Goal: Task Accomplishment & Management: Manage account settings

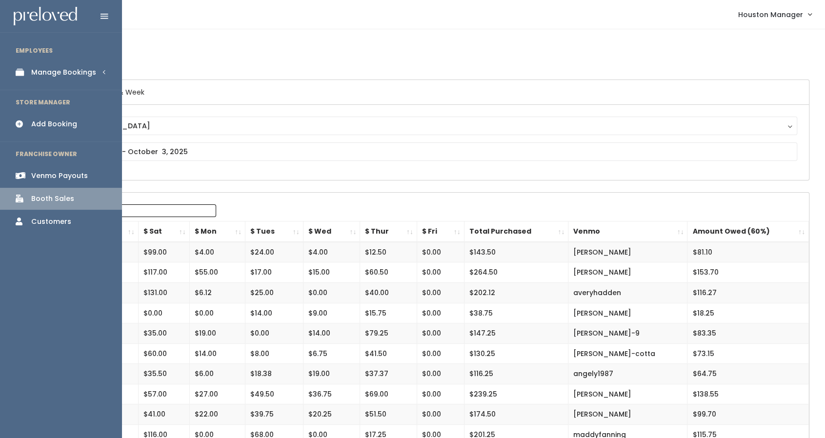
click at [93, 60] on li "EMPLOYEES" at bounding box center [61, 50] width 122 height 20
click at [89, 72] on div "Manage Bookings" at bounding box center [63, 72] width 65 height 10
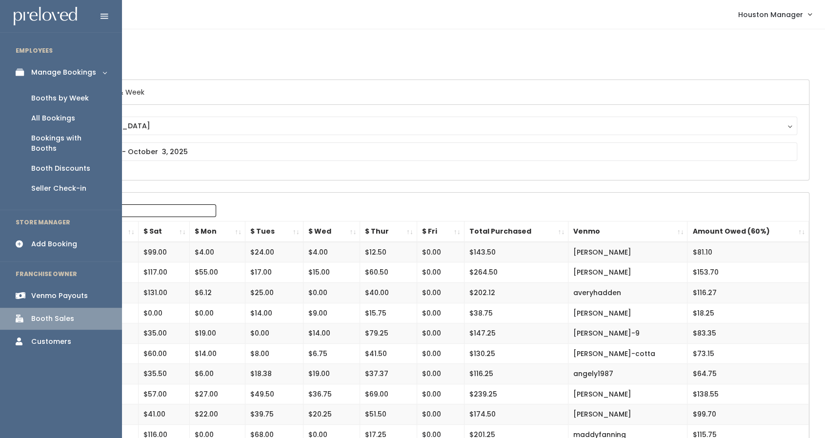
click at [71, 163] on div "Booth Discounts" at bounding box center [60, 168] width 59 height 10
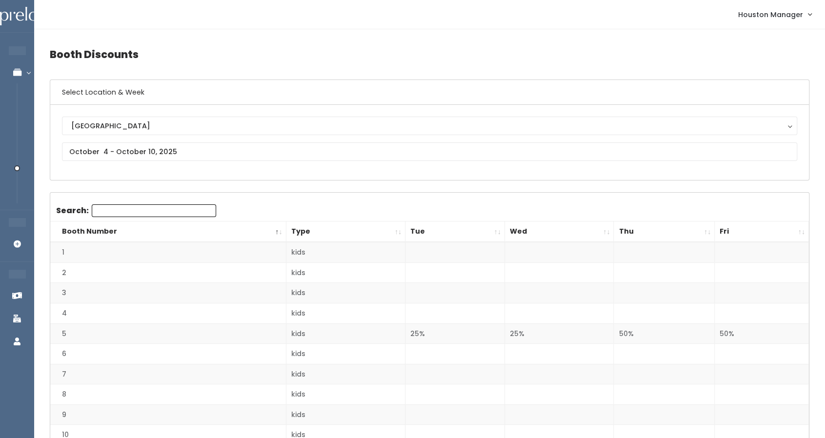
click at [725, 228] on th "Fri" at bounding box center [761, 231] width 94 height 21
click at [371, 148] on input "text" at bounding box center [429, 151] width 735 height 19
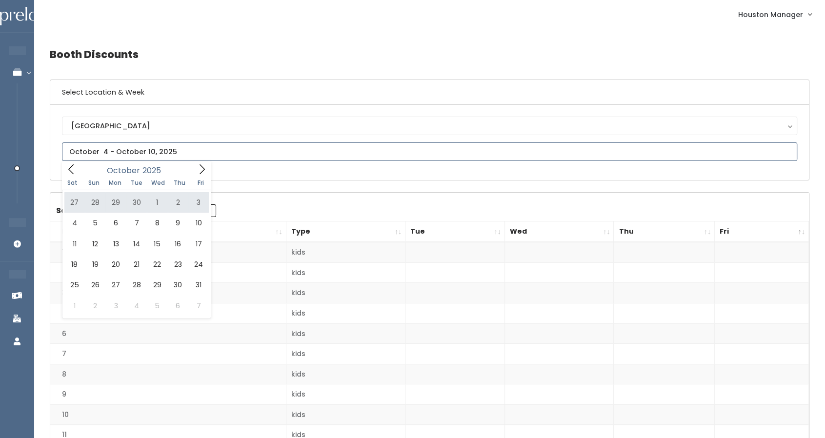
type input "[DATE] to [DATE]"
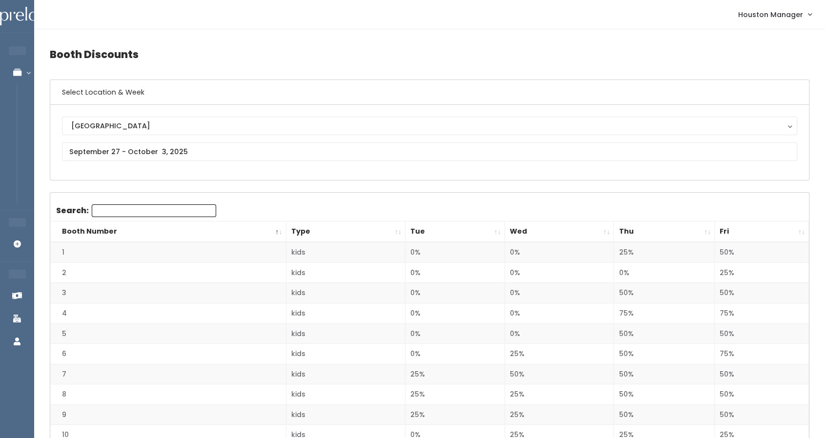
click at [737, 234] on th "Fri" at bounding box center [761, 231] width 94 height 21
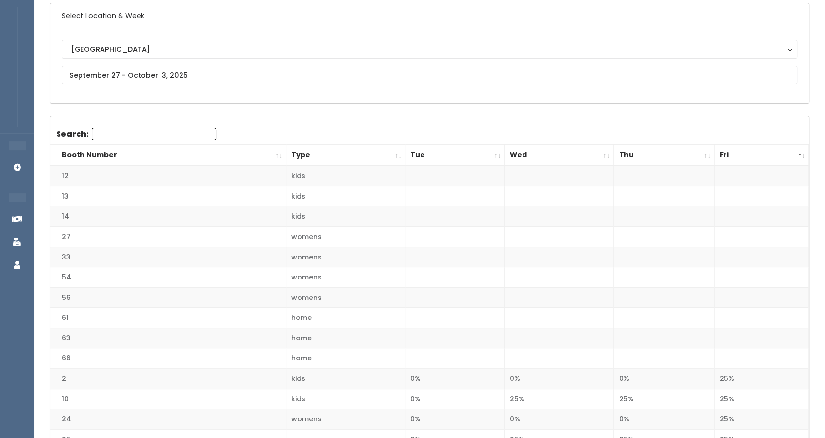
scroll to position [99, 0]
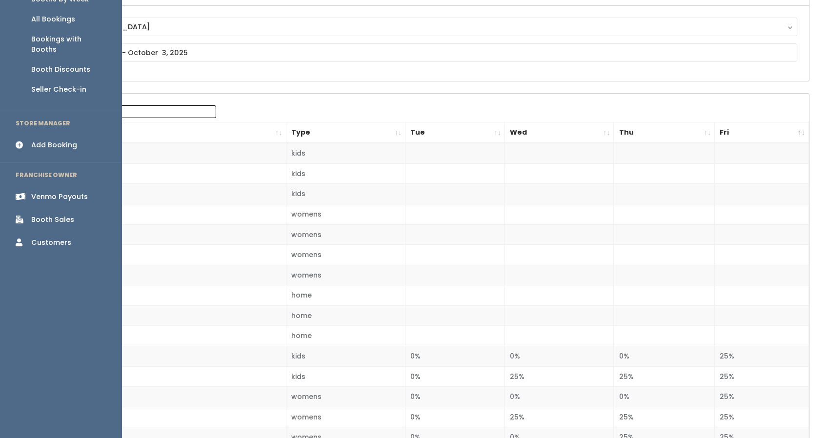
click at [36, 215] on div "Booth Sales" at bounding box center [52, 220] width 43 height 10
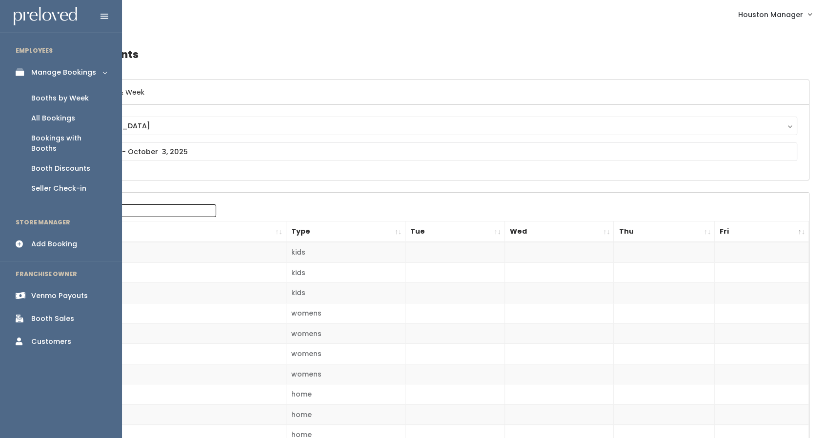
click at [51, 101] on div "Booths by Week" at bounding box center [60, 98] width 58 height 10
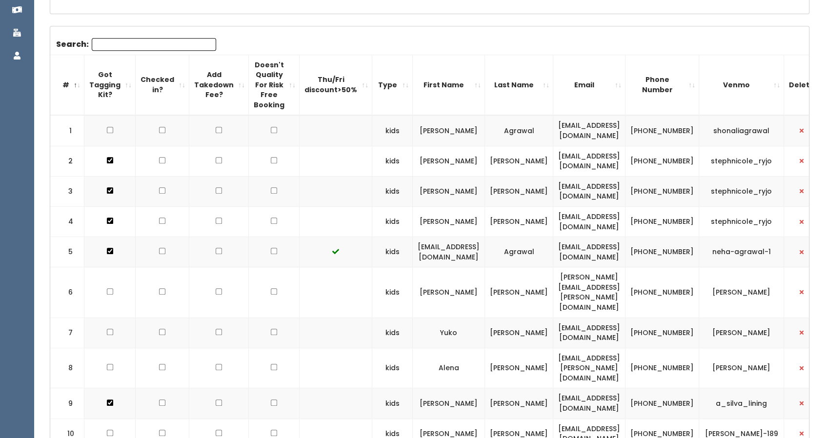
scroll to position [498, 0]
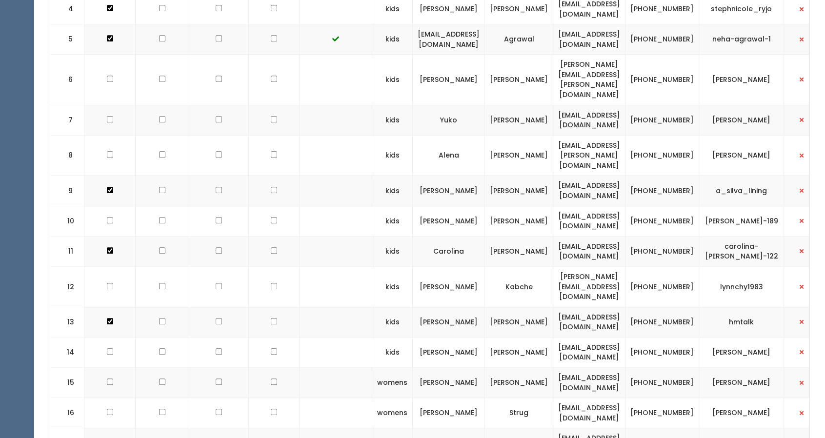
click at [271, 283] on input "checkbox" at bounding box center [274, 286] width 6 height 6
checkbox input "true"
click at [268, 307] on td at bounding box center [274, 322] width 51 height 30
click at [271, 318] on input "checkbox" at bounding box center [274, 321] width 6 height 6
checkbox input "true"
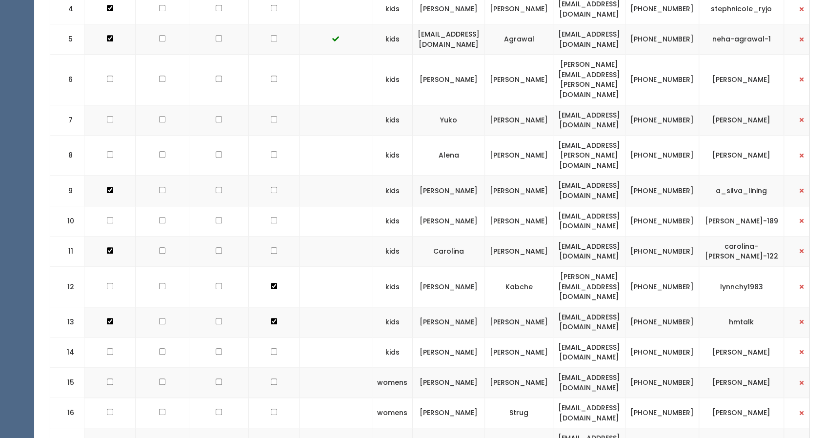
click at [271, 348] on input "checkbox" at bounding box center [274, 351] width 6 height 6
checkbox input "true"
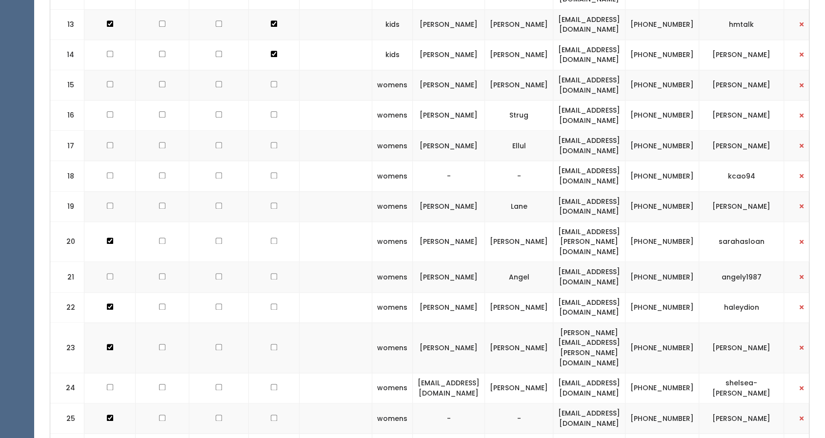
scroll to position [796, 0]
checkbox input "true"
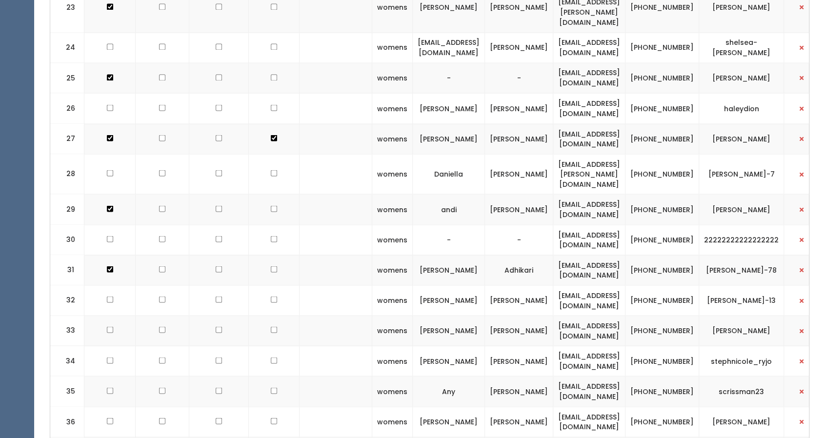
scroll to position [1137, 0]
click at [268, 315] on td at bounding box center [274, 330] width 51 height 30
click at [271, 326] on input "checkbox" at bounding box center [274, 329] width 6 height 6
checkbox input "true"
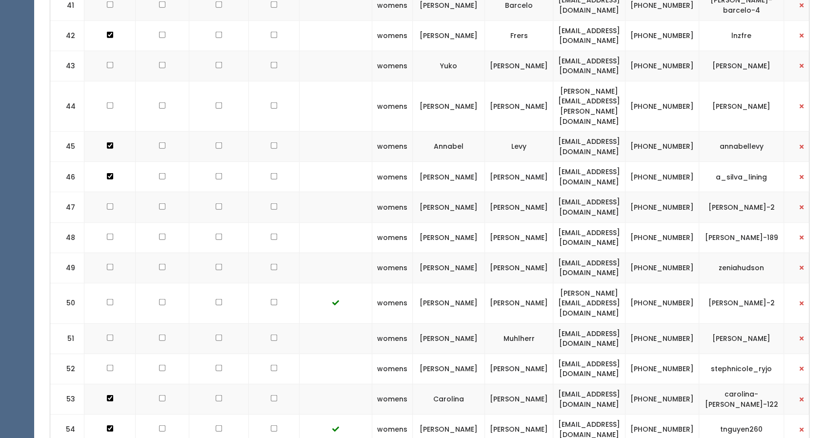
scroll to position [1703, 0]
click at [271, 426] on input "checkbox" at bounding box center [274, 429] width 6 height 6
checkbox input "true"
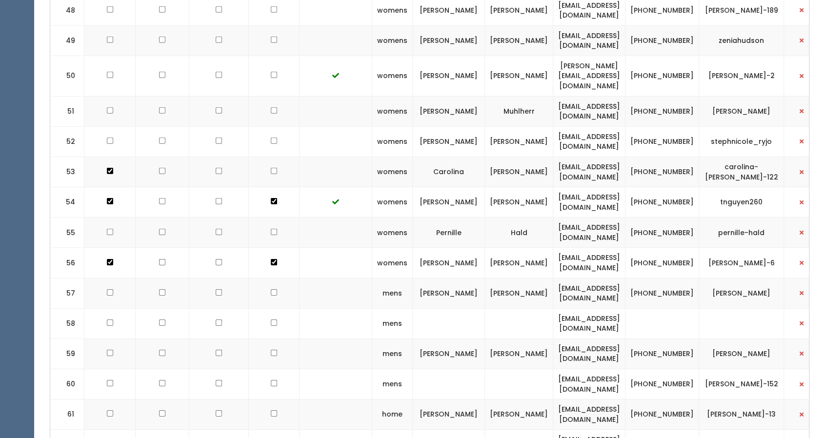
scroll to position [1951, 0]
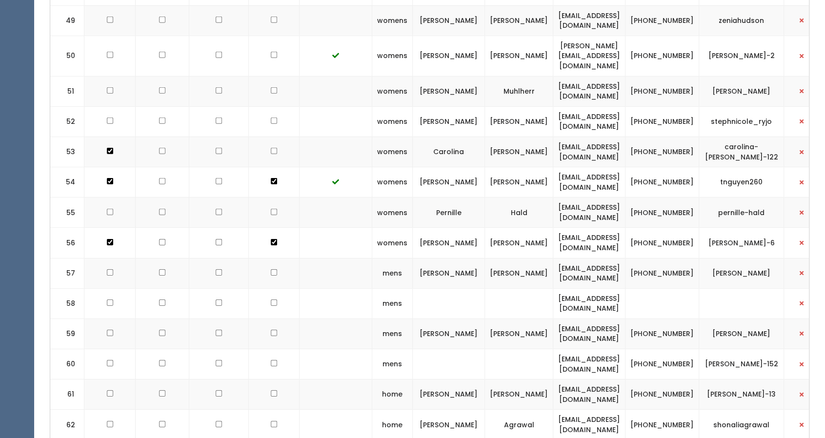
click at [271, 390] on input "checkbox" at bounding box center [274, 393] width 6 height 6
checkbox input "true"
click at [271, 421] on input "checkbox" at bounding box center [274, 424] width 6 height 6
checkbox input "true"
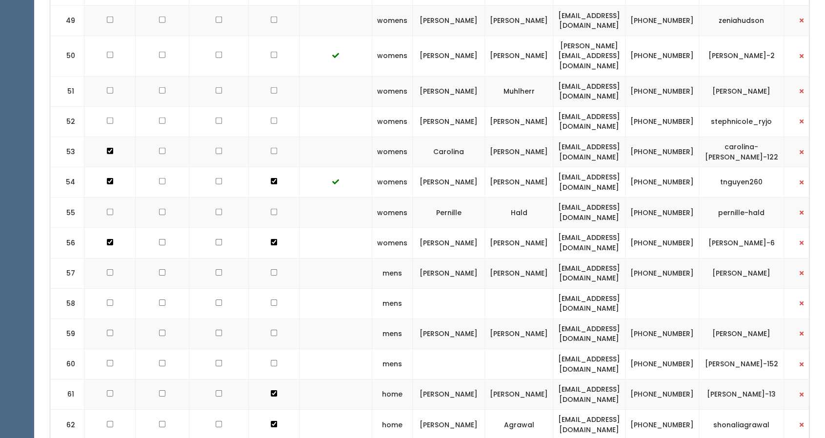
checkbox input "true"
click at [271, 421] on input "checkbox" at bounding box center [274, 424] width 6 height 6
checkbox input "false"
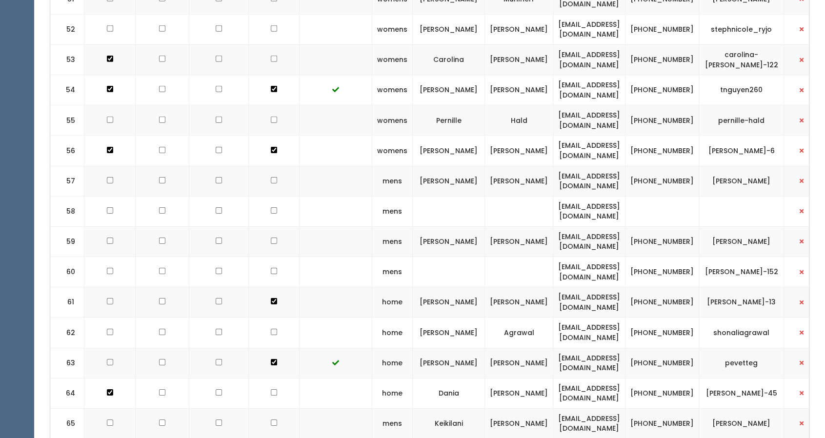
scroll to position [2044, 0]
checkbox input "true"
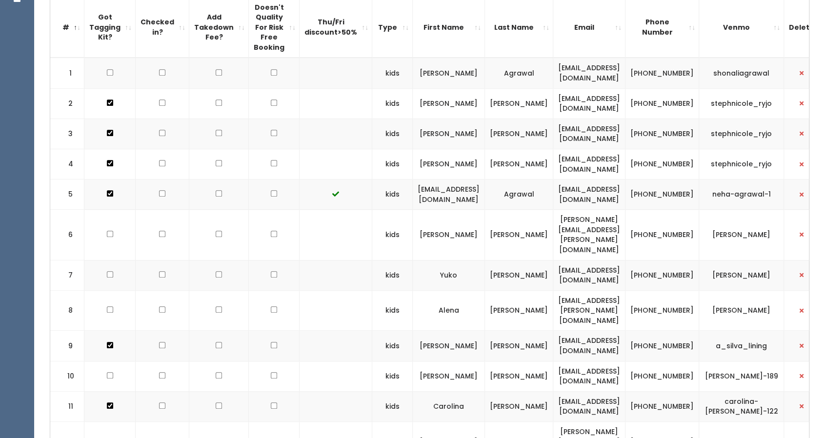
scroll to position [333, 0]
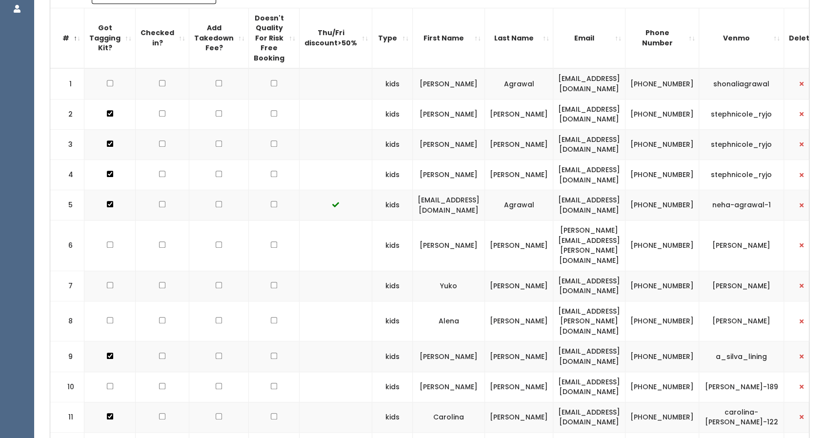
click at [271, 111] on input "checkbox" at bounding box center [274, 113] width 6 height 6
checkbox input "true"
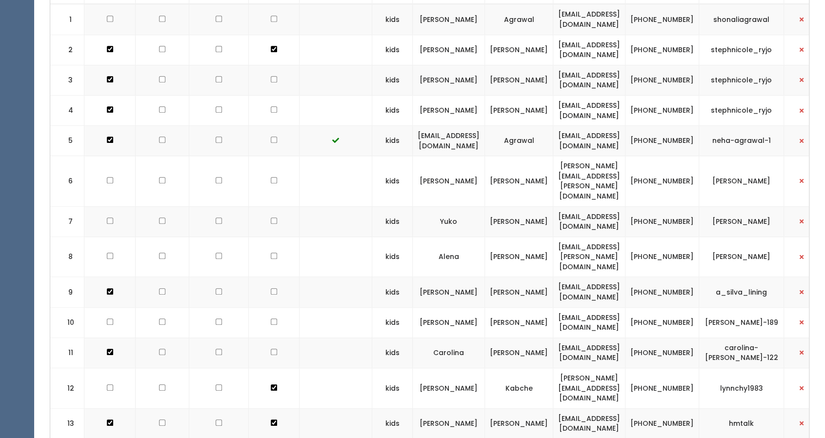
scroll to position [410, 0]
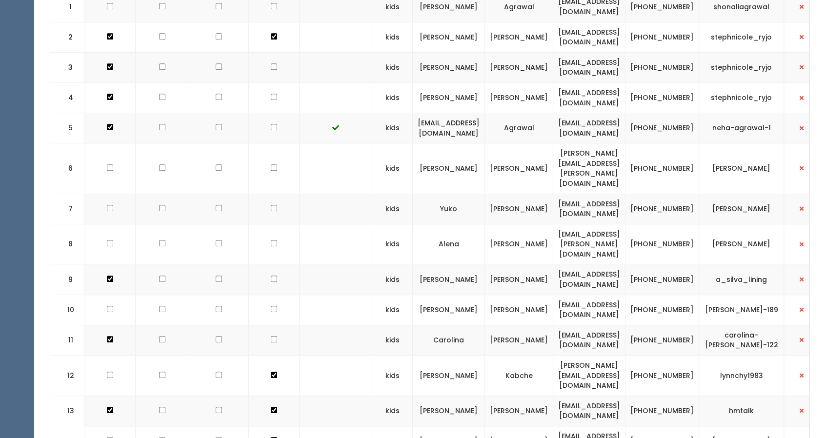
click at [271, 306] on input "checkbox" at bounding box center [274, 309] width 6 height 6
checkbox input "true"
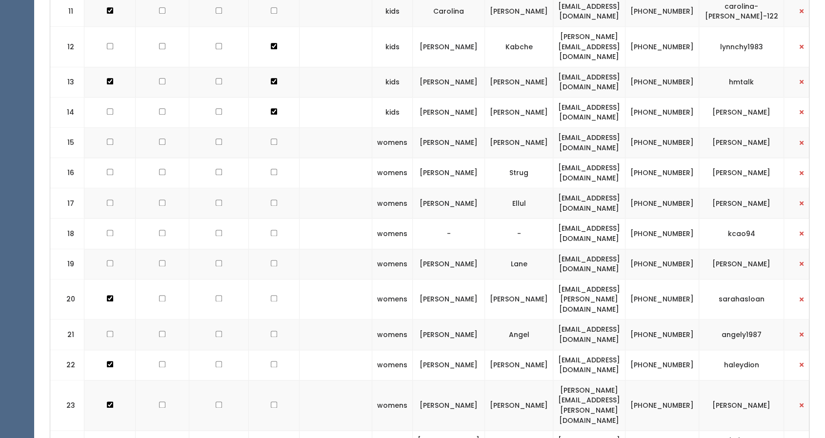
scroll to position [748, 0]
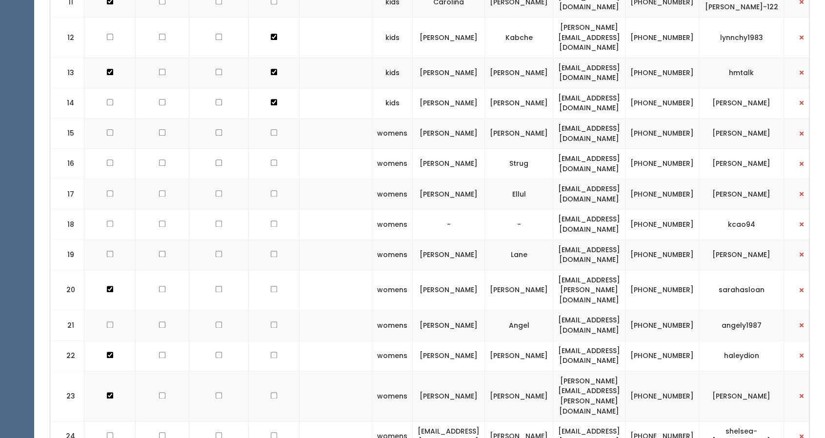
click at [271, 432] on input "checkbox" at bounding box center [274, 435] width 6 height 6
checkbox input "true"
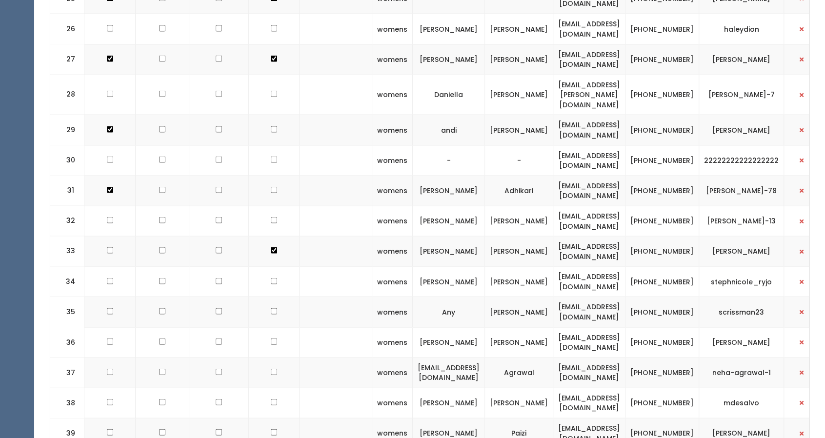
scroll to position [1215, 0]
checkbox input "true"
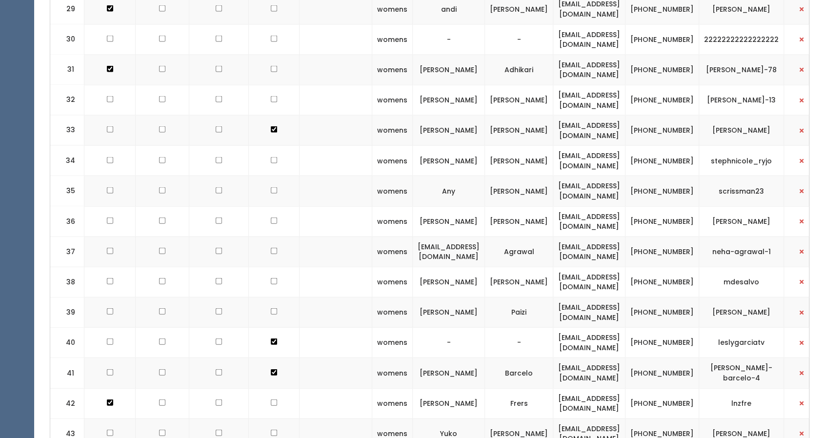
scroll to position [1354, 0]
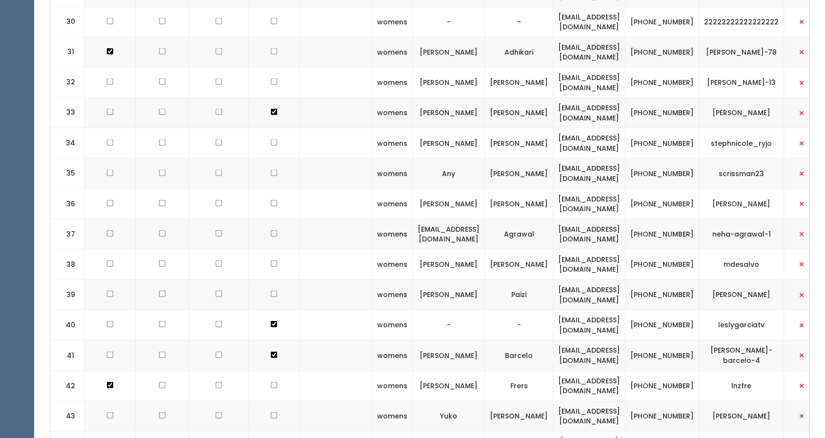
click at [271, 382] on input "checkbox" at bounding box center [274, 385] width 6 height 6
checkbox input "true"
click at [268, 401] on td at bounding box center [274, 416] width 51 height 30
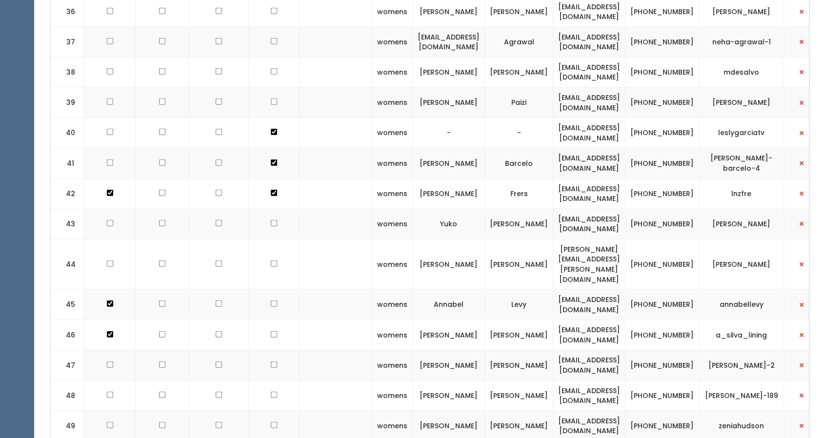
scroll to position [1546, 0]
click at [271, 331] on input "checkbox" at bounding box center [274, 334] width 6 height 6
checkbox input "true"
click at [271, 361] on input "checkbox" at bounding box center [274, 364] width 6 height 6
checkbox input "true"
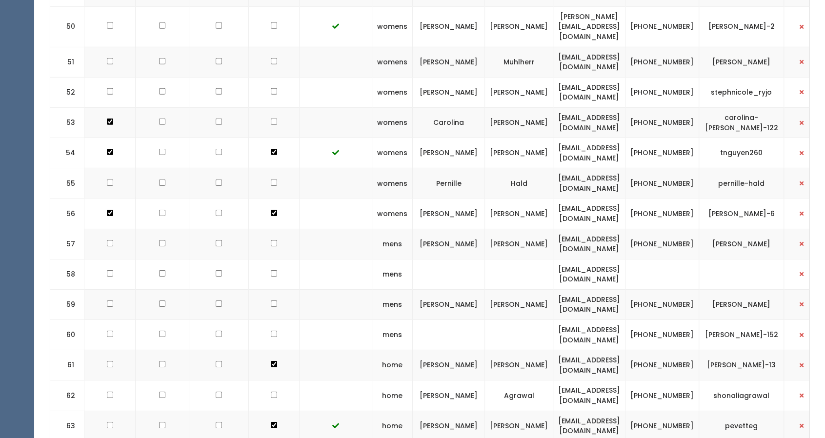
scroll to position [2054, 0]
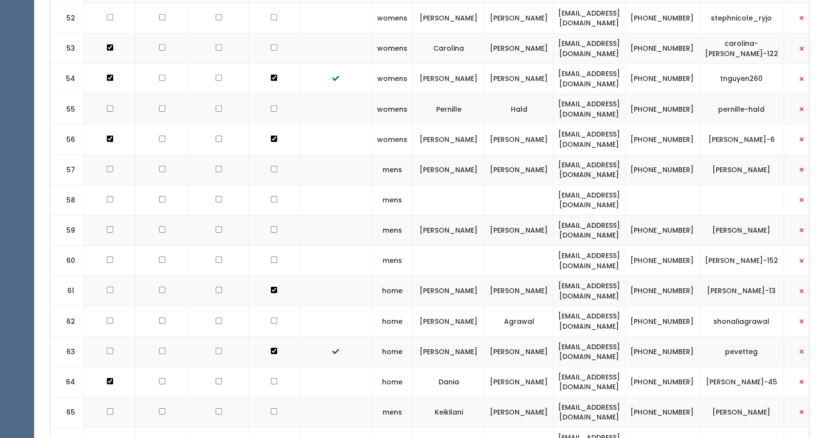
click at [271, 226] on input "checkbox" at bounding box center [274, 229] width 6 height 6
checkbox input "true"
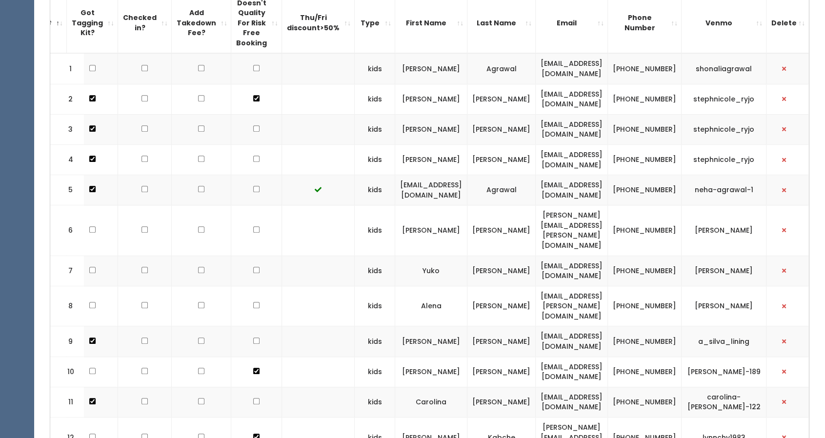
scroll to position [347, 0]
click at [253, 96] on input "checkbox" at bounding box center [256, 99] width 6 height 6
checkbox input "false"
click at [242, 357] on td at bounding box center [256, 372] width 51 height 30
click at [253, 368] on input "checkbox" at bounding box center [256, 371] width 6 height 6
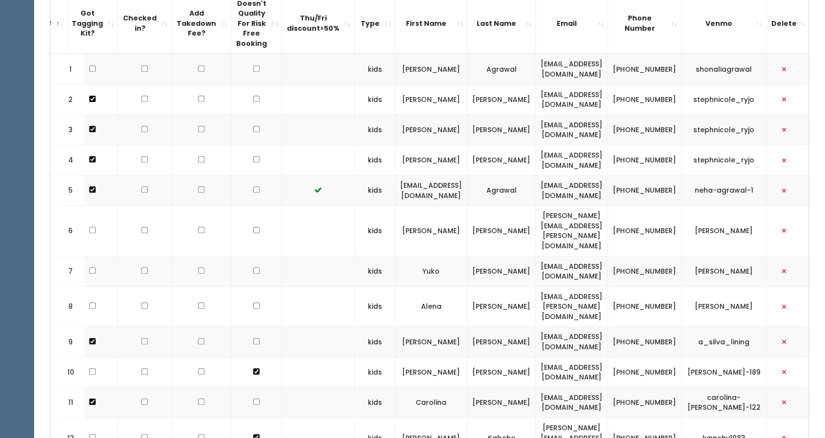
checkbox input "false"
click at [236, 417] on td at bounding box center [256, 437] width 51 height 40
click at [241, 417] on td at bounding box center [256, 437] width 51 height 40
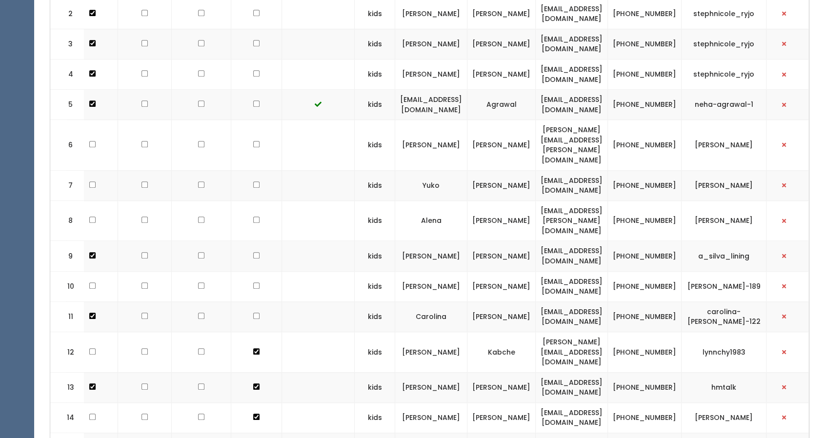
scroll to position [434, 0]
click at [239, 331] on td at bounding box center [256, 351] width 51 height 40
click at [253, 348] on input "checkbox" at bounding box center [256, 351] width 6 height 6
checkbox input "false"
click at [234, 372] on td at bounding box center [256, 387] width 51 height 30
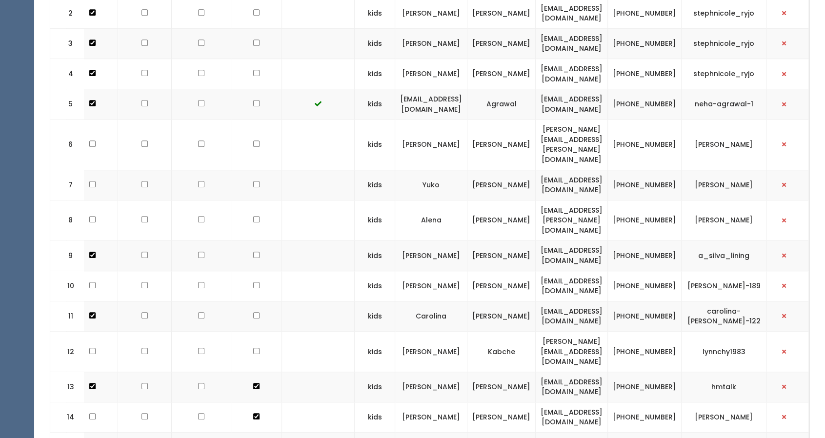
click at [253, 383] on input "checkbox" at bounding box center [256, 386] width 6 height 6
checkbox input "false"
click at [253, 413] on input "checkbox" at bounding box center [256, 416] width 6 height 6
checkbox input "false"
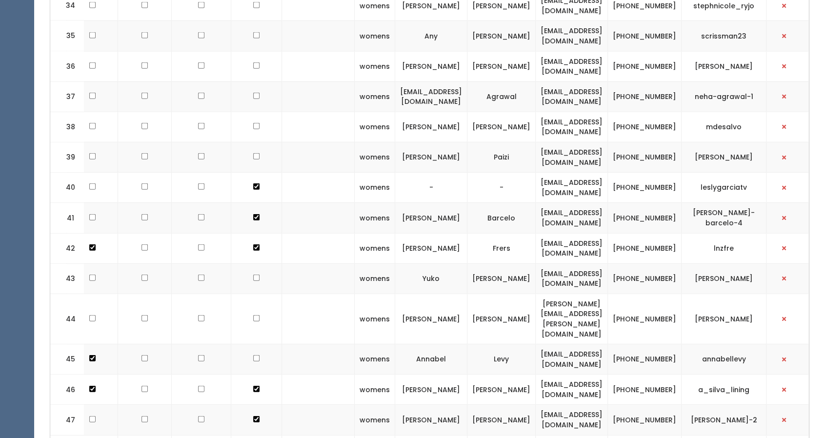
scroll to position [1569, 0]
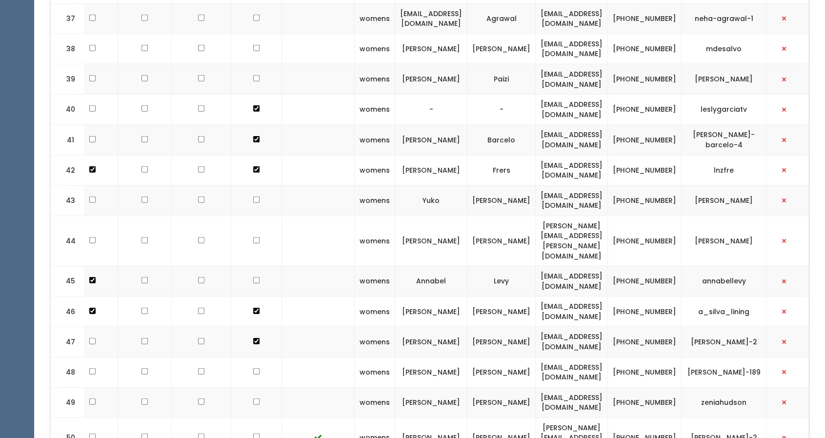
click at [242, 327] on td at bounding box center [256, 342] width 51 height 30
click at [253, 338] on input "checkbox" at bounding box center [256, 341] width 6 height 6
checkbox input "false"
click at [253, 308] on input "checkbox" at bounding box center [256, 311] width 6 height 6
checkbox input "false"
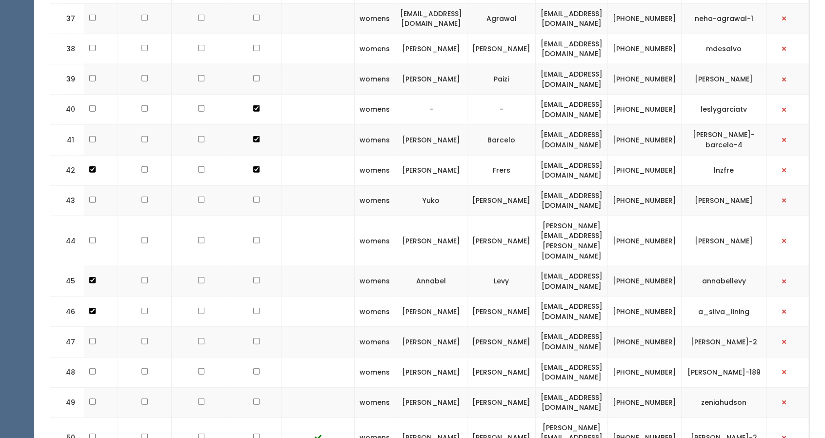
click at [253, 166] on input "checkbox" at bounding box center [256, 169] width 6 height 6
checkbox input "false"
click at [253, 136] on input "checkbox" at bounding box center [256, 139] width 6 height 6
checkbox input "false"
click at [253, 105] on input "checkbox" at bounding box center [256, 108] width 6 height 6
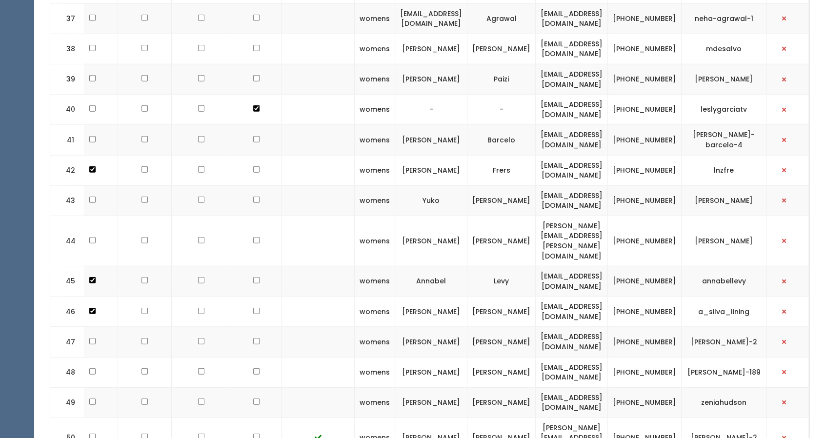
checkbox input "false"
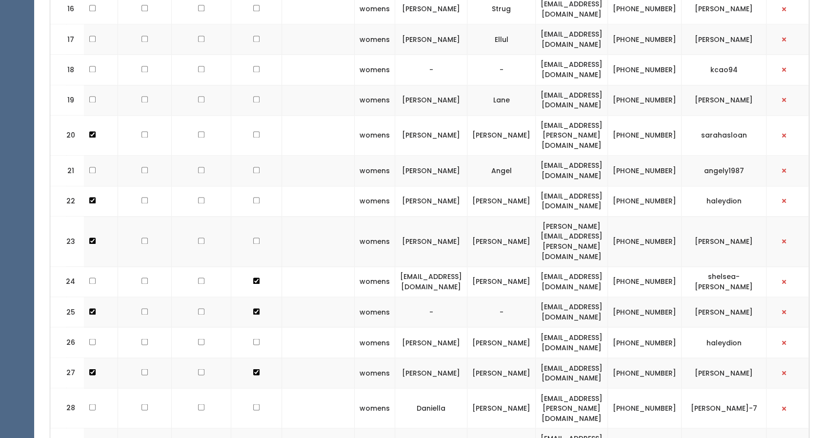
scroll to position [946, 0]
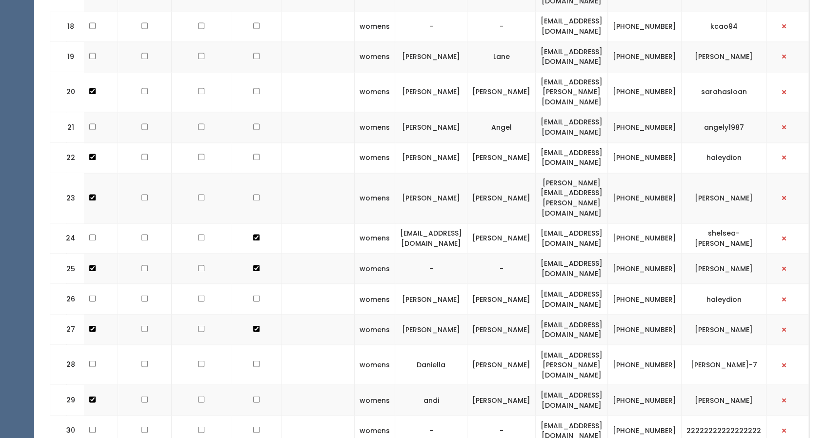
click at [253, 234] on input "checkbox" at bounding box center [256, 237] width 6 height 6
checkbox input "false"
click at [253, 265] on input "checkbox" at bounding box center [256, 268] width 6 height 6
checkbox input "false"
click at [253, 325] on input "checkbox" at bounding box center [256, 328] width 6 height 6
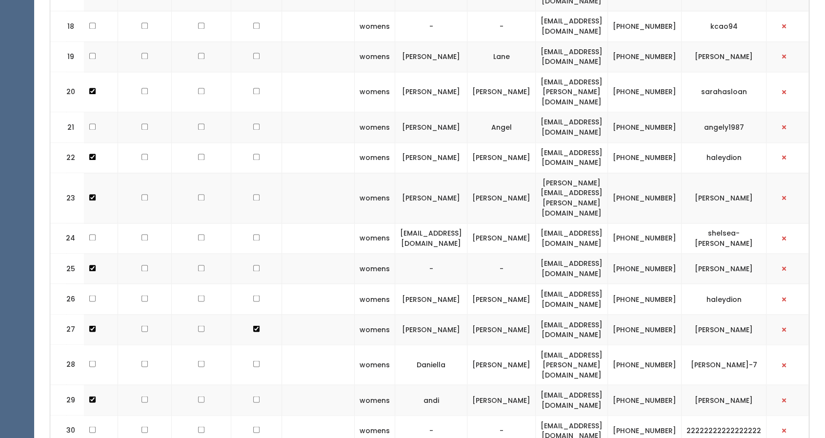
checkbox input "false"
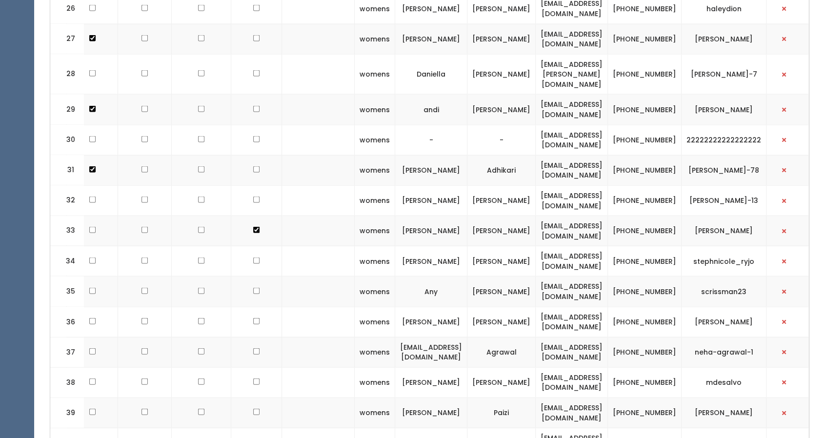
scroll to position [1238, 0]
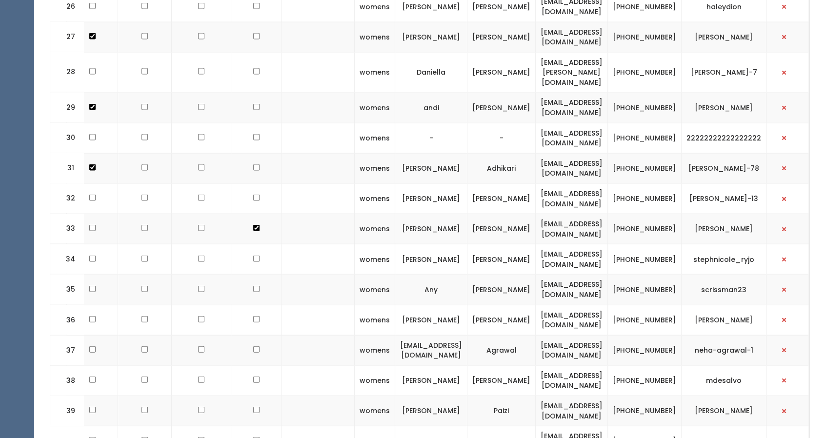
click at [253, 225] on input "checkbox" at bounding box center [256, 228] width 6 height 6
checkbox input "false"
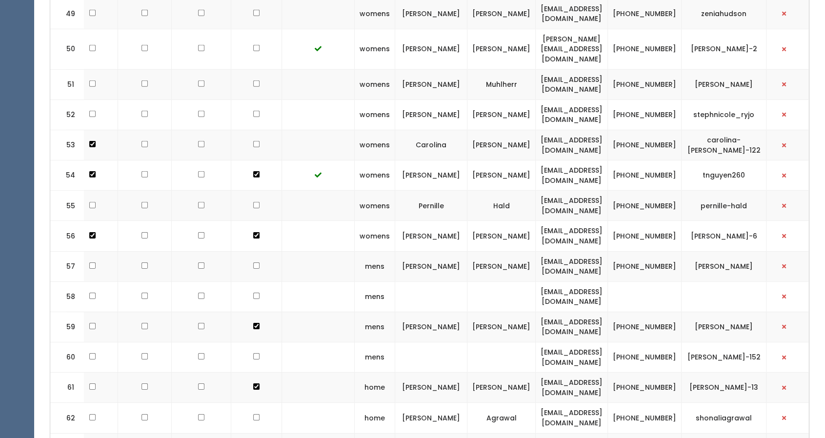
scroll to position [2054, 0]
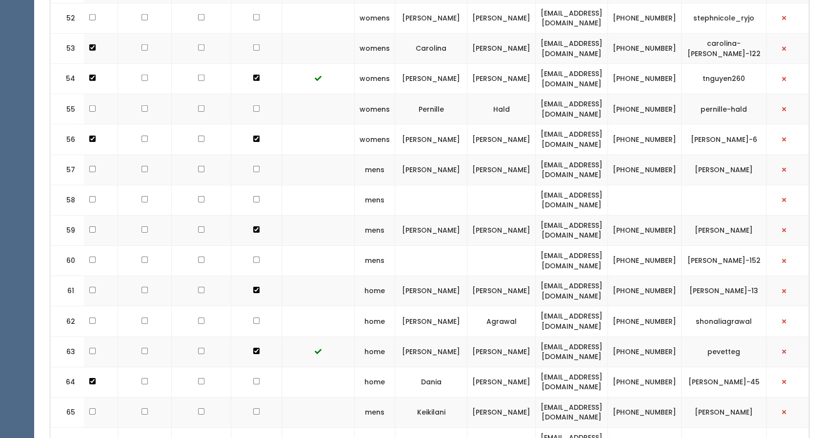
click at [247, 427] on td at bounding box center [256, 442] width 51 height 30
click at [253, 348] on input "checkbox" at bounding box center [256, 351] width 6 height 6
checkbox input "false"
click at [253, 287] on input "checkbox" at bounding box center [256, 290] width 6 height 6
checkbox input "false"
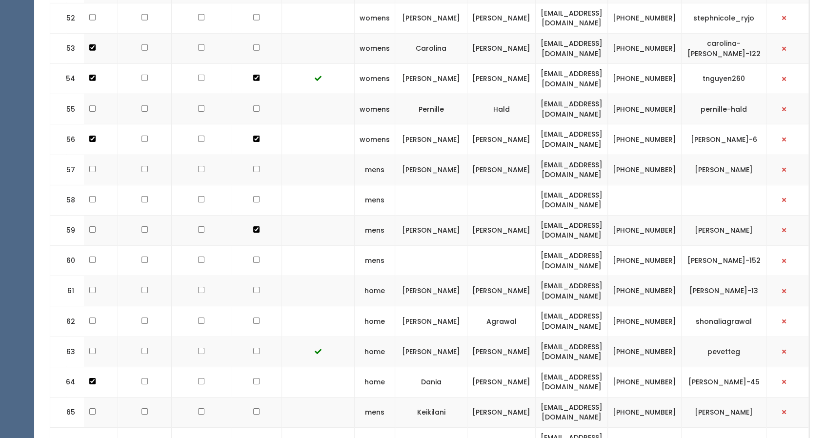
click at [253, 226] on input "checkbox" at bounding box center [256, 229] width 6 height 6
checkbox input "false"
click at [241, 427] on td at bounding box center [256, 442] width 51 height 30
click at [253, 136] on input "checkbox" at bounding box center [256, 139] width 6 height 6
checkbox input "false"
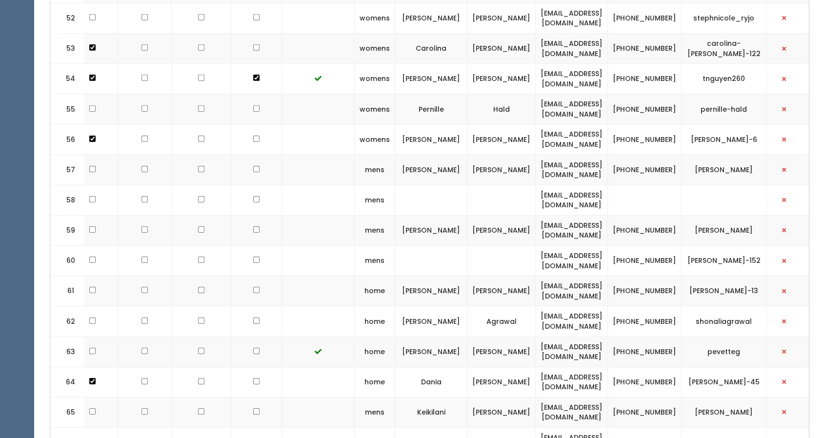
click at [253, 437] on input "checkbox" at bounding box center [256, 441] width 6 height 6
checkbox input "false"
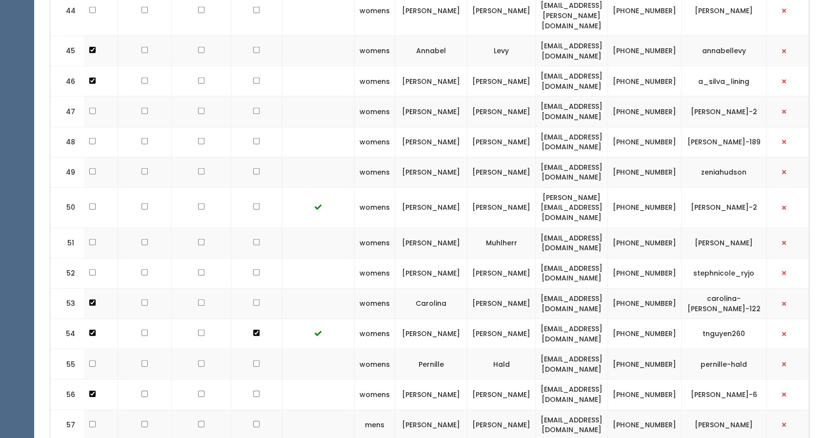
click at [253, 330] on input "checkbox" at bounding box center [256, 333] width 6 height 6
checkbox input "false"
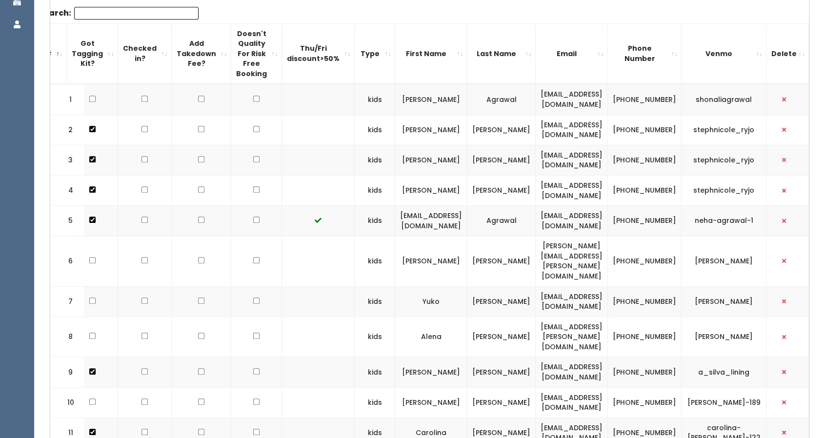
scroll to position [0, 0]
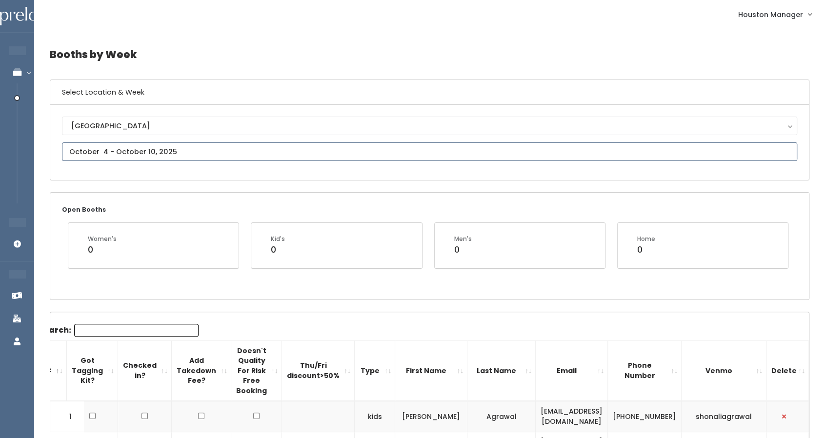
click at [159, 145] on input "text" at bounding box center [429, 151] width 735 height 19
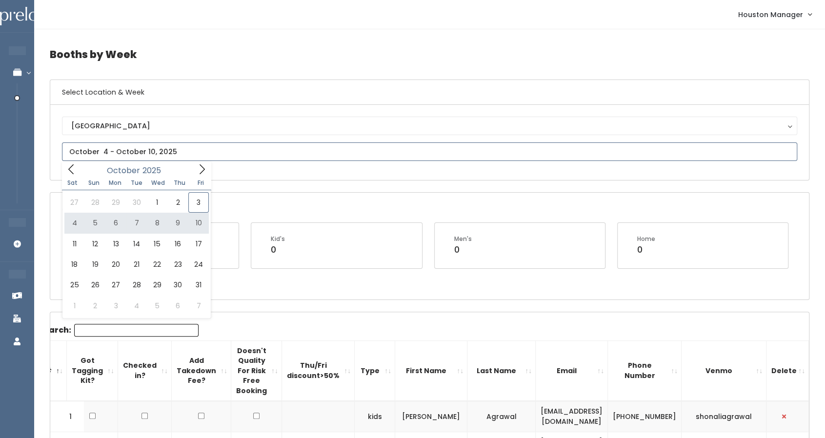
type input "September 27 to October 3"
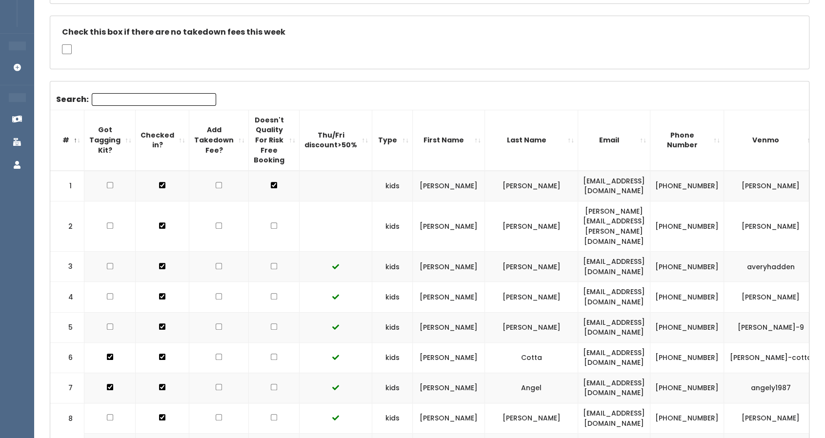
scroll to position [184, 0]
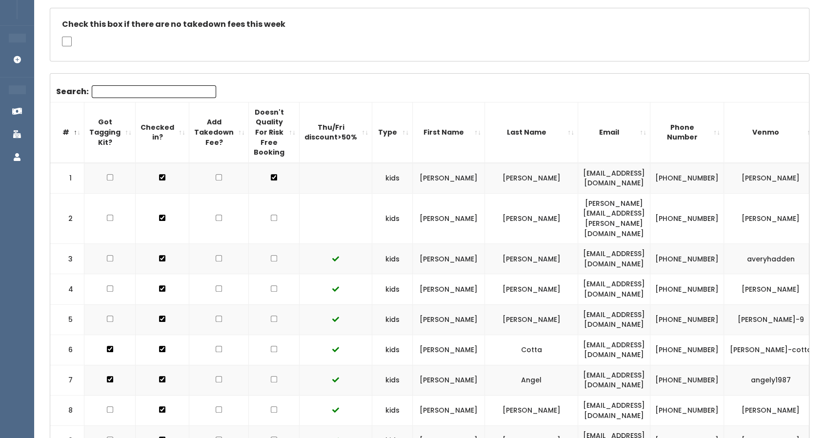
click at [271, 215] on input "checkbox" at bounding box center [274, 218] width 6 height 6
checkbox input "true"
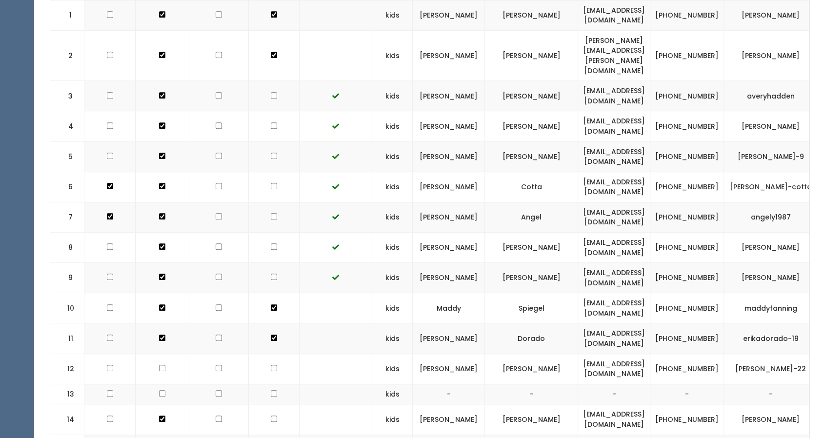
scroll to position [347, 0]
click at [271, 365] on input "checkbox" at bounding box center [274, 368] width 6 height 6
checkbox input "true"
click at [271, 391] on input "checkbox" at bounding box center [274, 394] width 6 height 6
checkbox input "true"
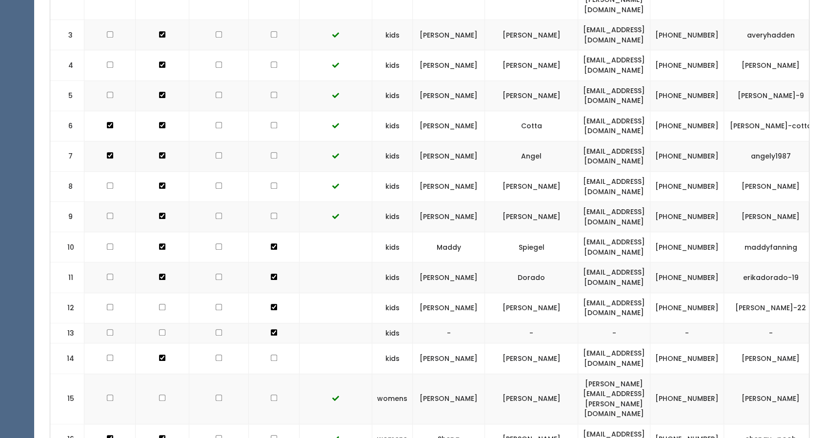
scroll to position [409, 0]
click at [271, 354] on input "checkbox" at bounding box center [274, 357] width 6 height 6
checkbox input "true"
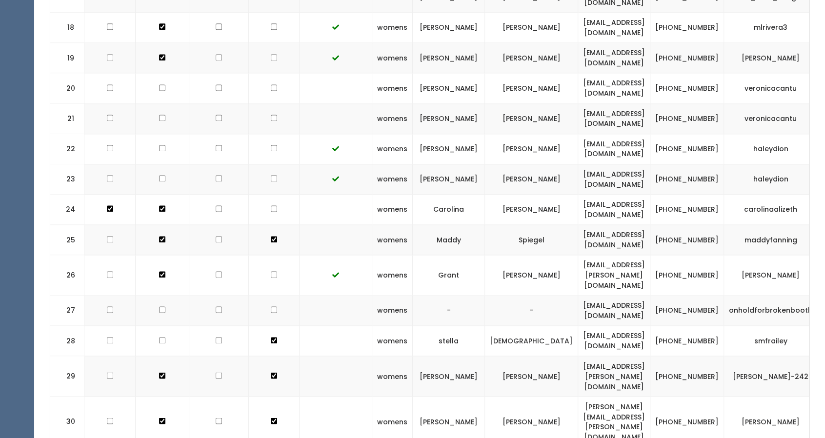
scroll to position [880, 0]
click at [271, 307] on input "checkbox" at bounding box center [274, 310] width 6 height 6
checkbox input "true"
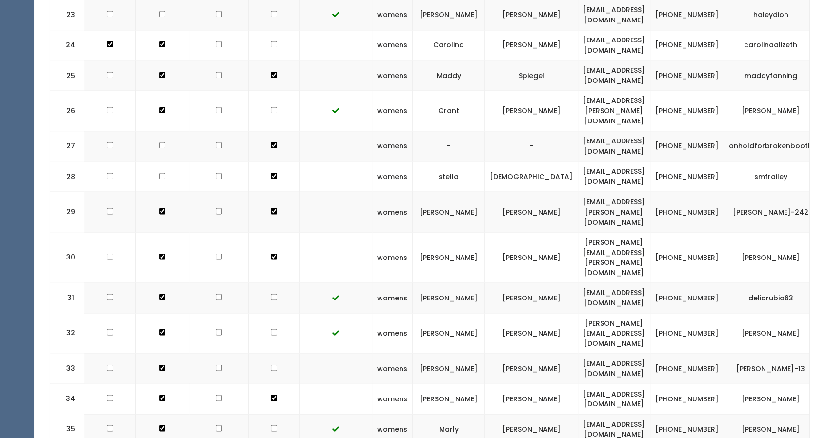
scroll to position [1060, 0]
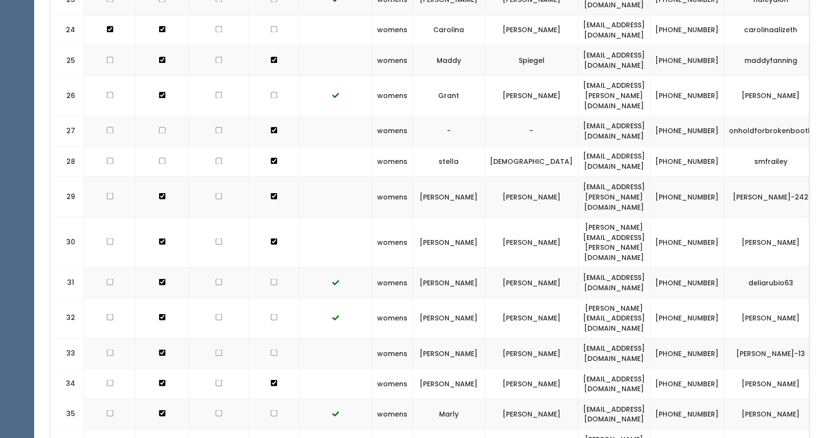
click at [271, 349] on input "checkbox" at bounding box center [274, 352] width 6 height 6
checkbox input "true"
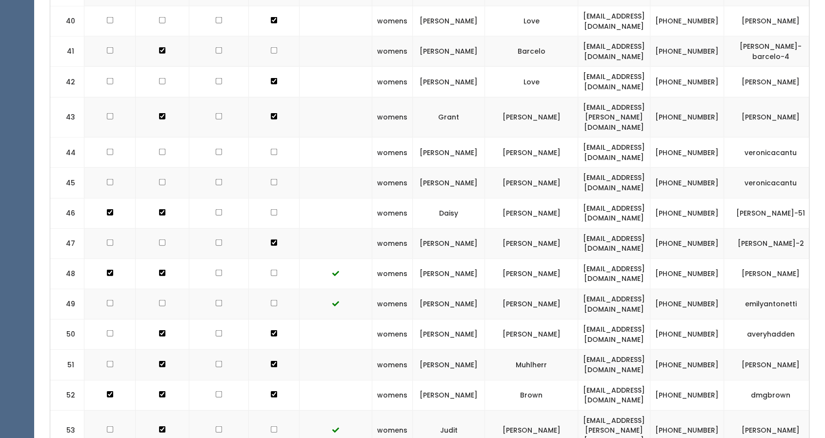
scroll to position [1615, 0]
checkbox input "true"
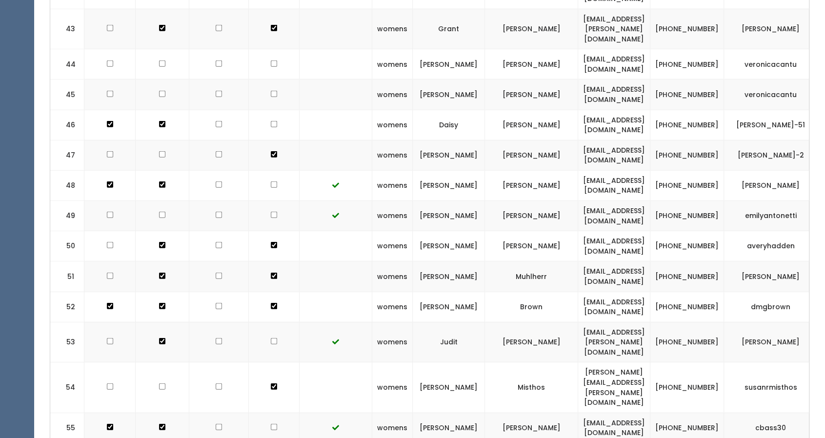
scroll to position [1786, 0]
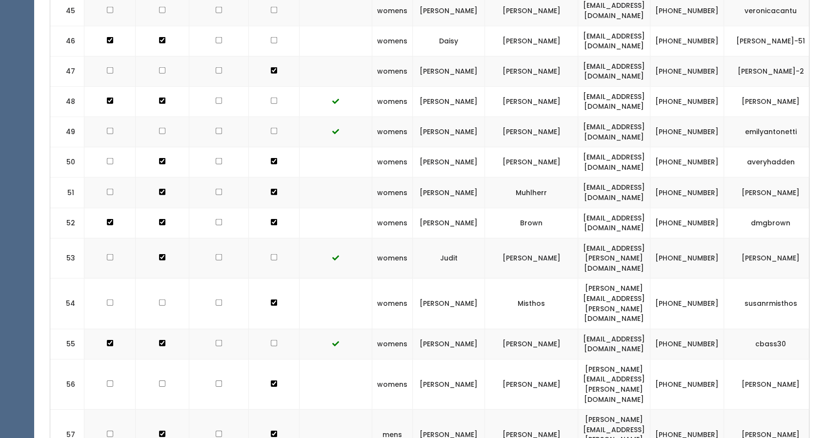
checkbox input "true"
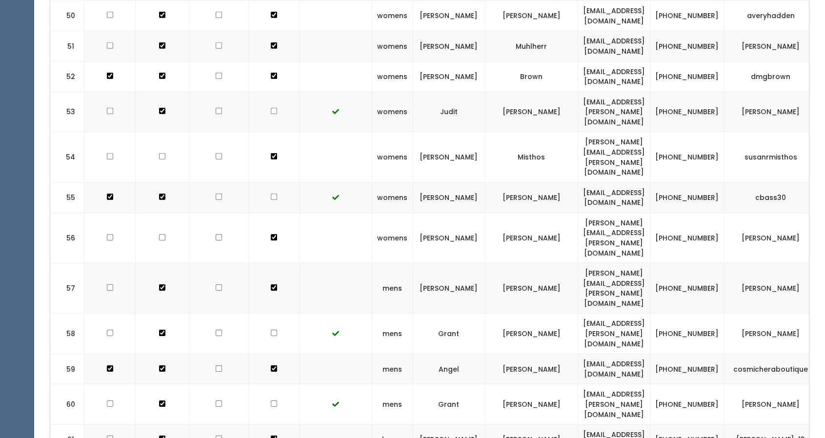
scroll to position [1933, 0]
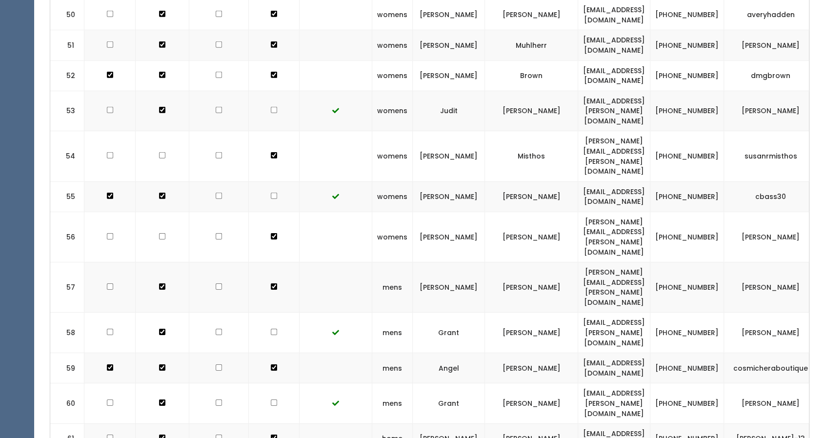
checkbox input "true"
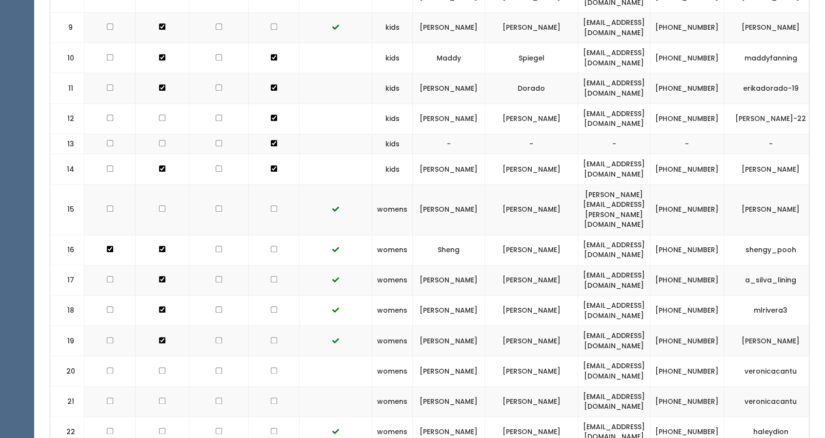
scroll to position [659, 0]
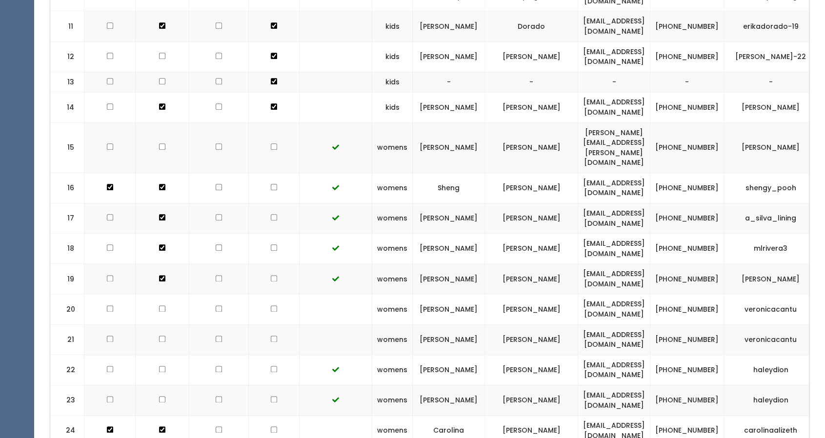
click at [264, 415] on td at bounding box center [274, 430] width 51 height 30
click at [271, 426] on input "checkbox" at bounding box center [274, 429] width 6 height 6
checkbox input "true"
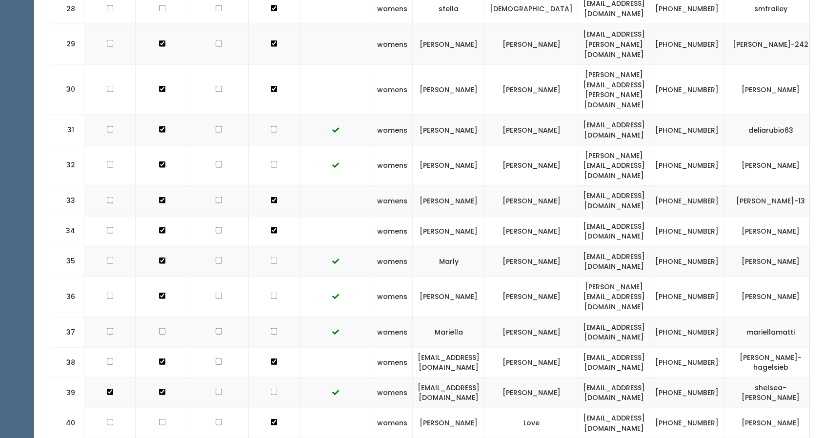
scroll to position [1217, 0]
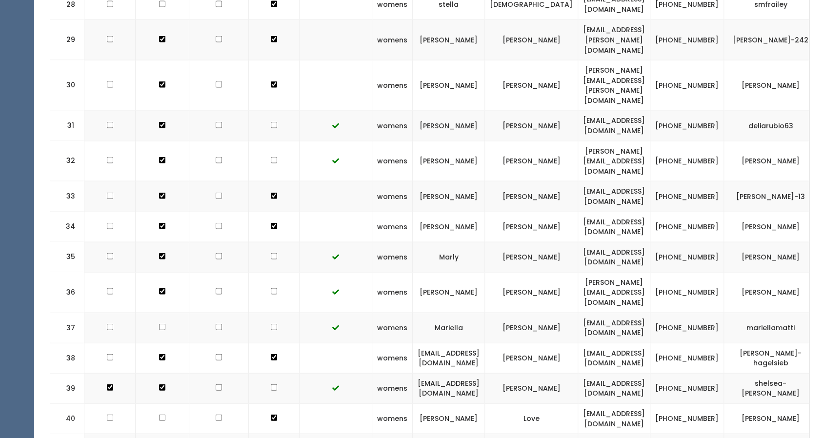
checkbox input "true"
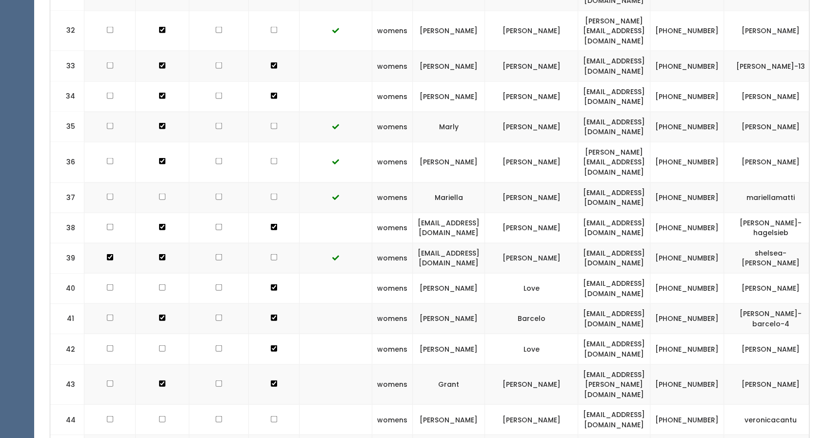
scroll to position [1348, 0]
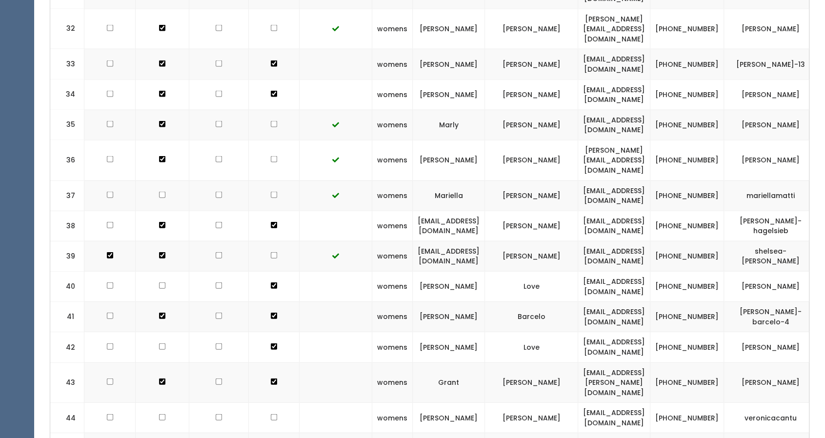
checkbox input "true"
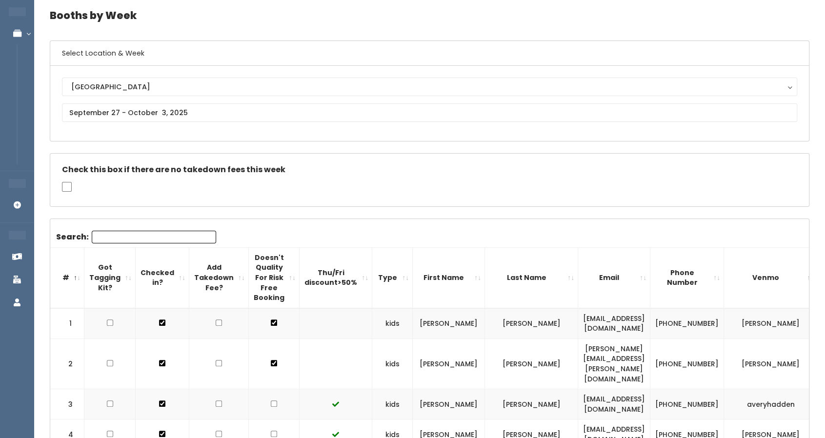
scroll to position [0, 0]
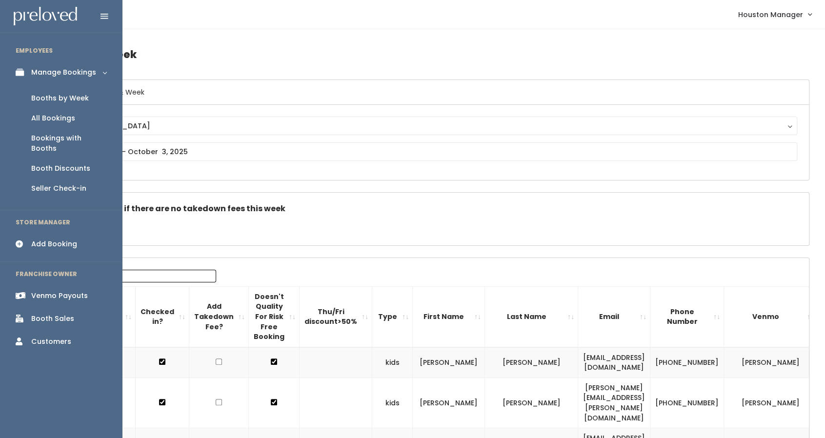
click at [63, 99] on div "Booths by Week" at bounding box center [60, 98] width 58 height 10
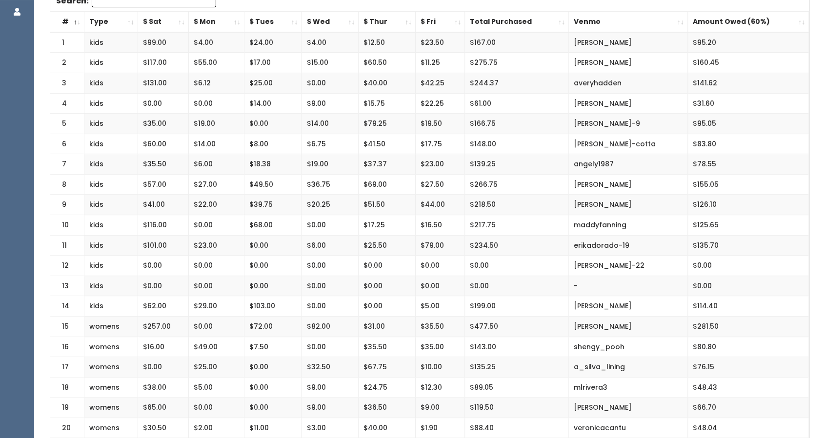
scroll to position [209, 0]
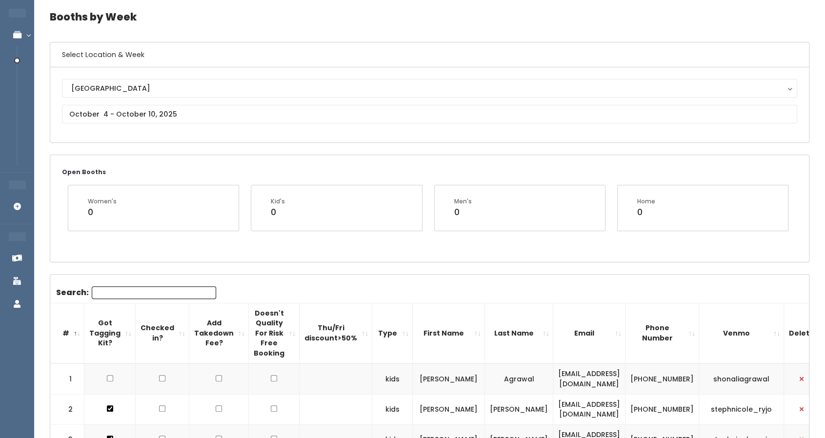
scroll to position [37, 0]
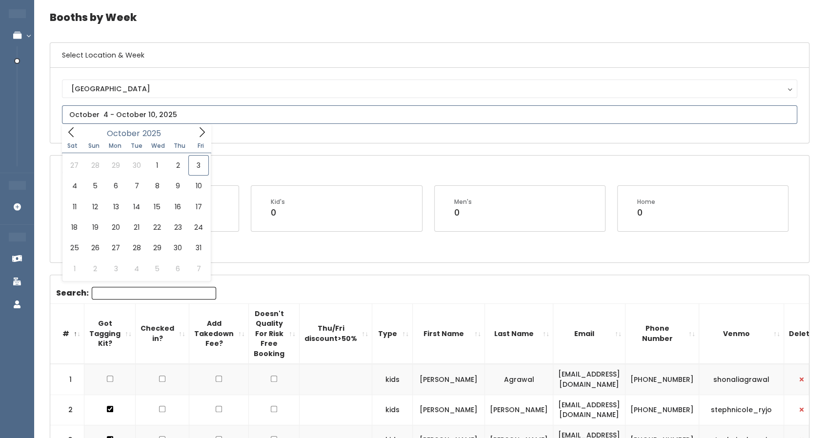
click at [93, 105] on input "text" at bounding box center [429, 114] width 735 height 19
type input "September 27 to October 3"
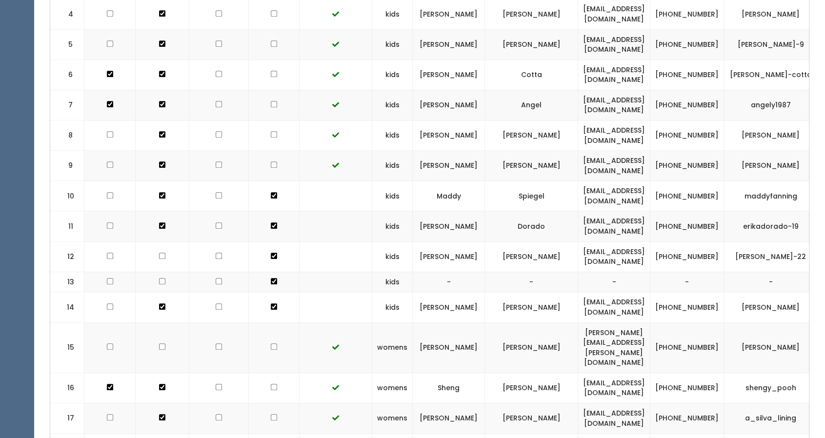
scroll to position [0, 48]
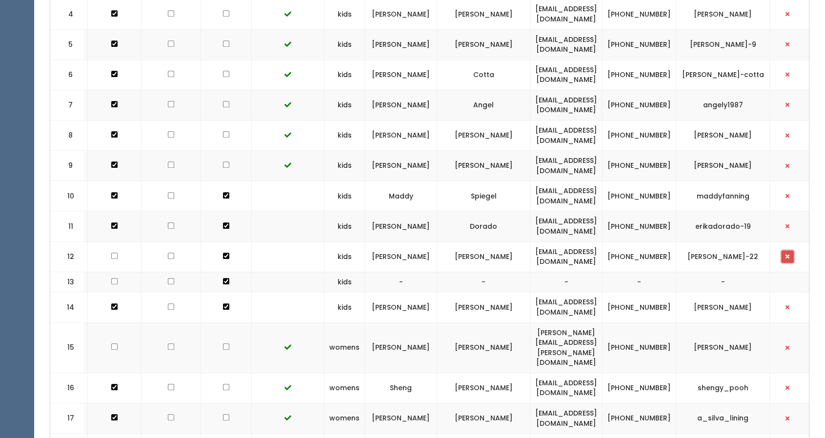
click at [785, 254] on span "button" at bounding box center [787, 257] width 4 height 6
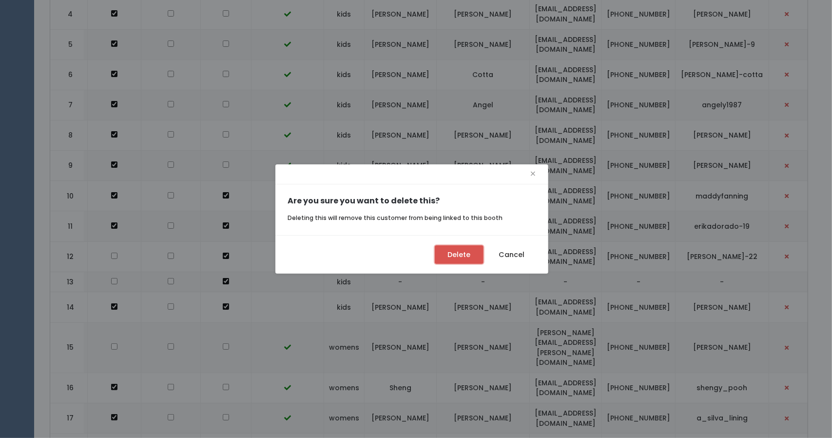
click at [477, 256] on button "Delete" at bounding box center [459, 254] width 49 height 19
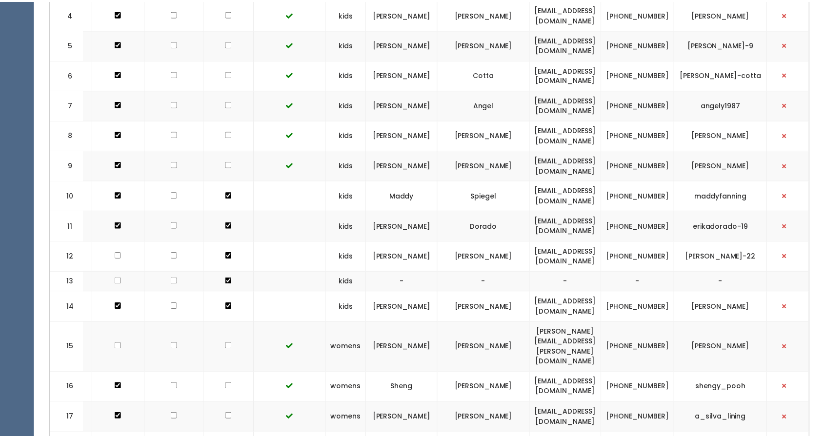
scroll to position [0, 40]
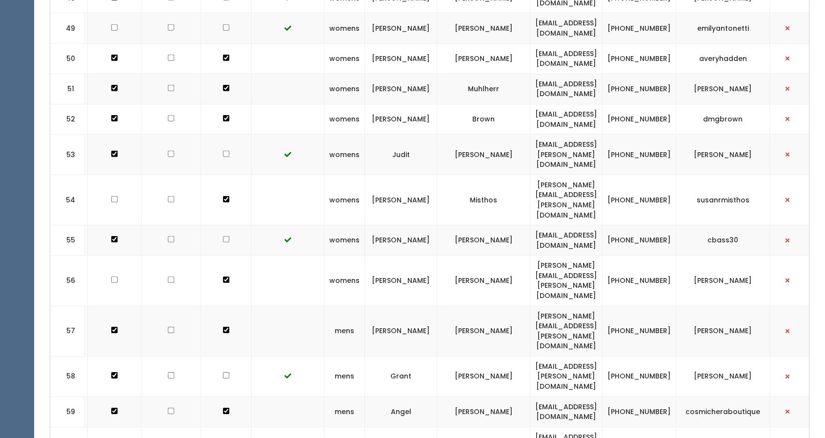
scroll to position [0, 48]
click at [782, 274] on button "button" at bounding box center [787, 280] width 13 height 13
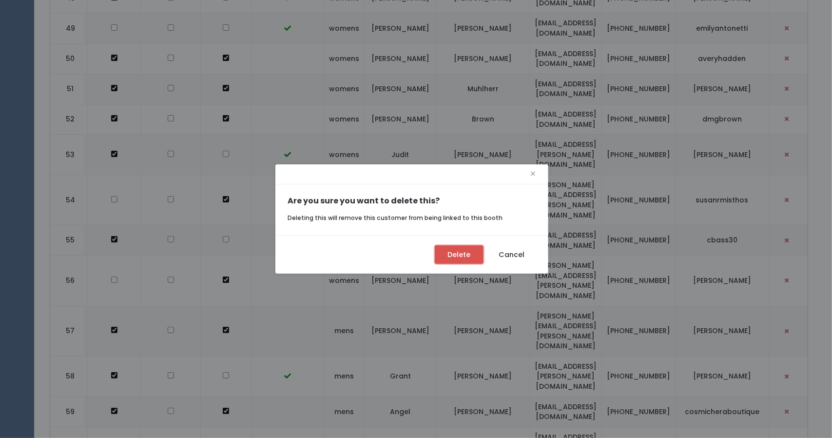
click at [457, 249] on button "Delete" at bounding box center [459, 254] width 49 height 19
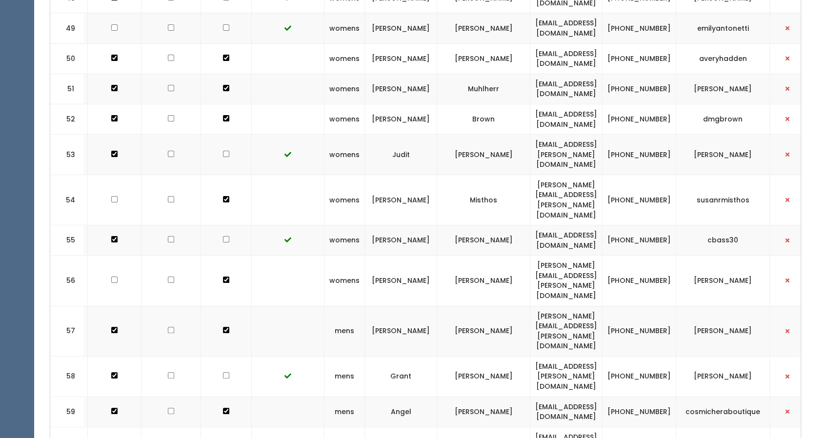
scroll to position [0, 40]
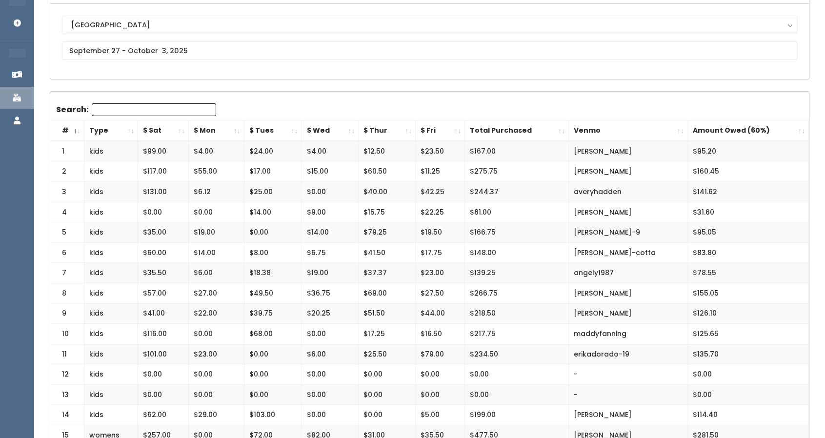
scroll to position [99, 0]
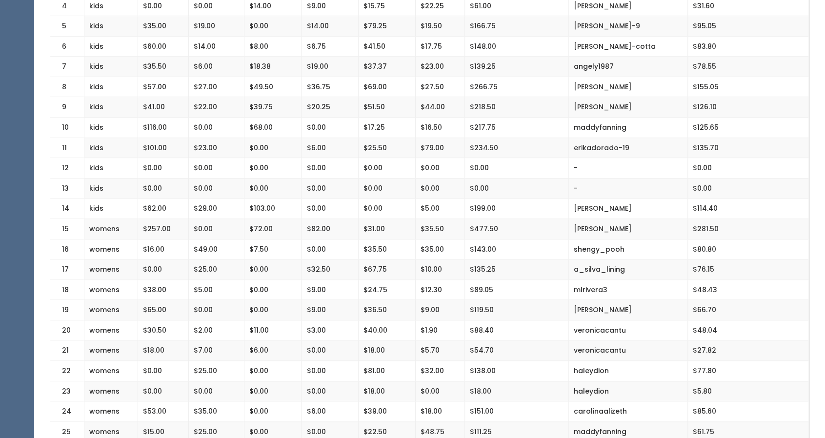
click at [735, 239] on td "$80.80" at bounding box center [747, 249] width 121 height 20
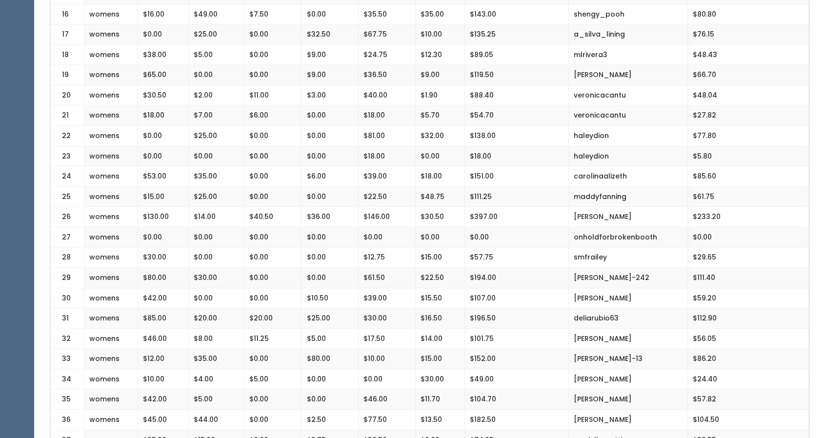
scroll to position [544, 0]
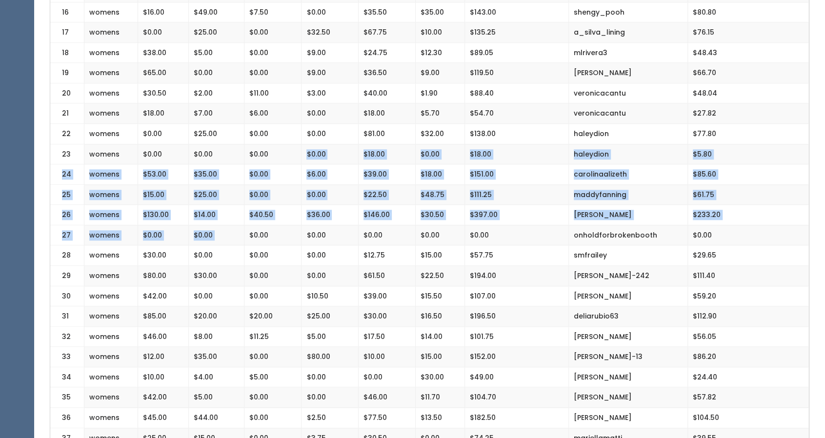
drag, startPoint x: 249, startPoint y: 228, endPoint x: 281, endPoint y: 123, distance: 109.2
click at [281, 123] on tbody "1 kids $99.00 $4.00 $24.00 $4.00 $12.50 $23.50 $167.00 jeanette-esquivel $95.20…" at bounding box center [429, 377] width 758 height 1359
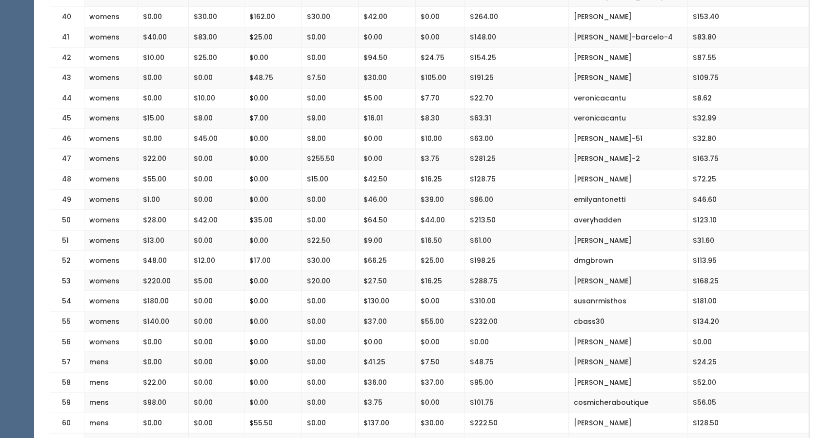
scroll to position [1027, 0]
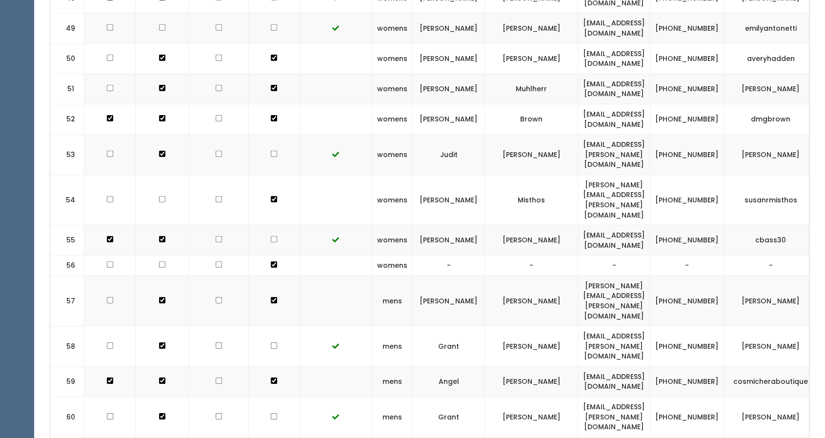
scroll to position [1978, 0]
